Goal: Task Accomplishment & Management: Use online tool/utility

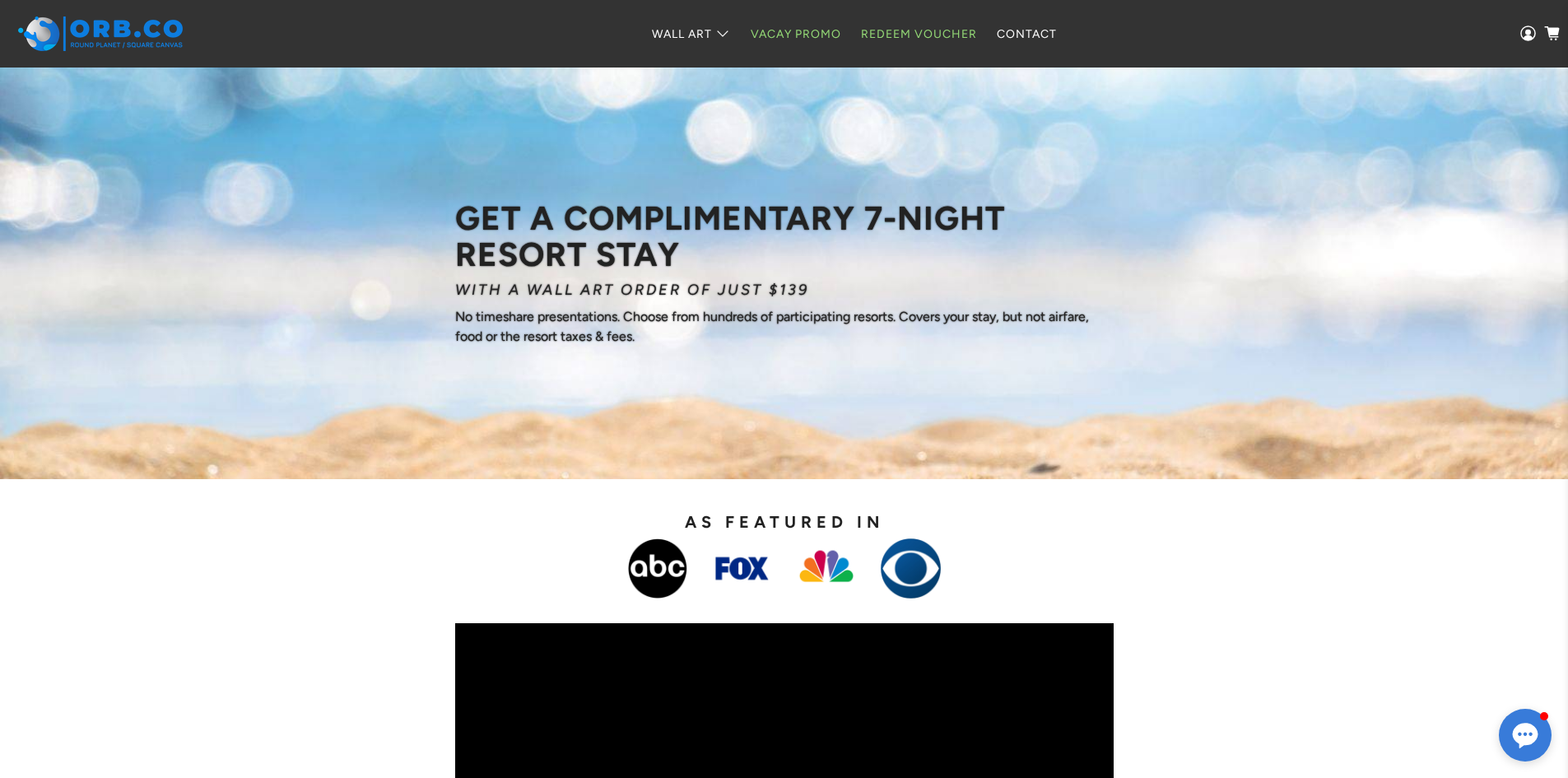
click at [932, 28] on link "Redeem Voucher" at bounding box center [918, 35] width 136 height 44
click at [963, 27] on link "Redeem Voucher" at bounding box center [918, 35] width 136 height 44
click at [901, 27] on link "Redeem Voucher" at bounding box center [918, 35] width 136 height 44
